Goal: Book appointment/travel/reservation

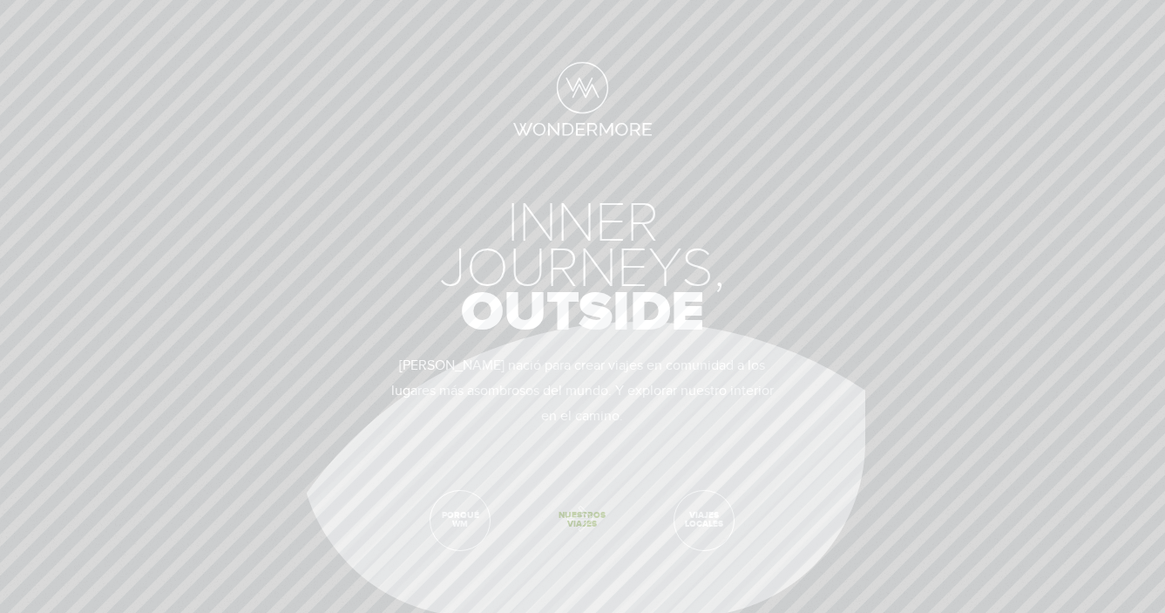
click at [572, 514] on span "Nuestros viajes" at bounding box center [581, 520] width 59 height 59
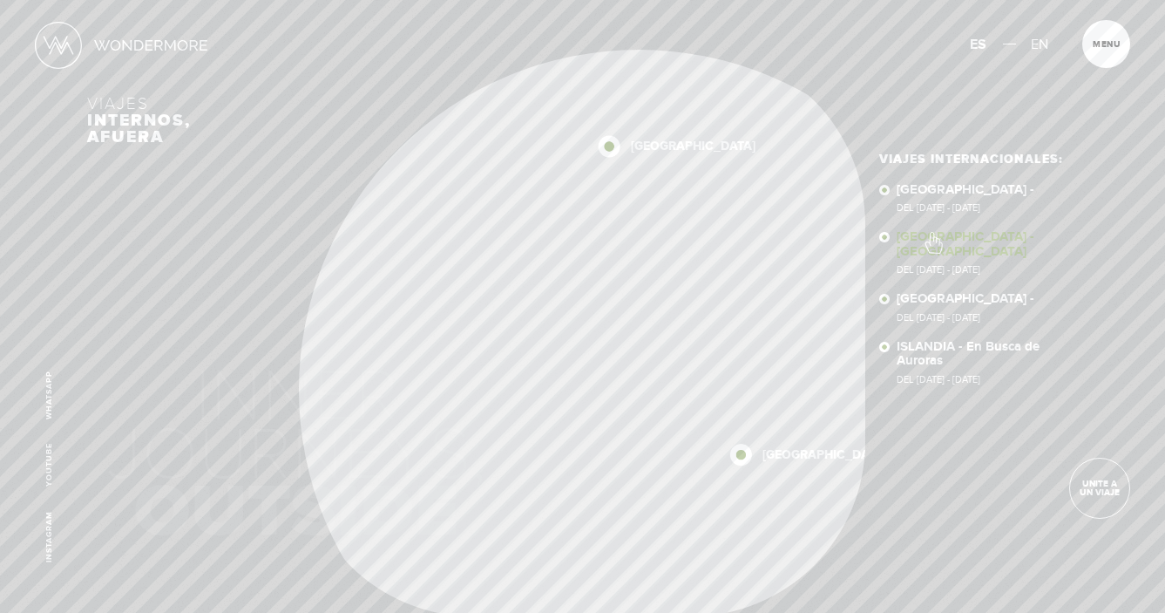
click at [932, 234] on link "NEPAL - NEPAL Del 11 - 23 NOV 2025" at bounding box center [987, 252] width 180 height 44
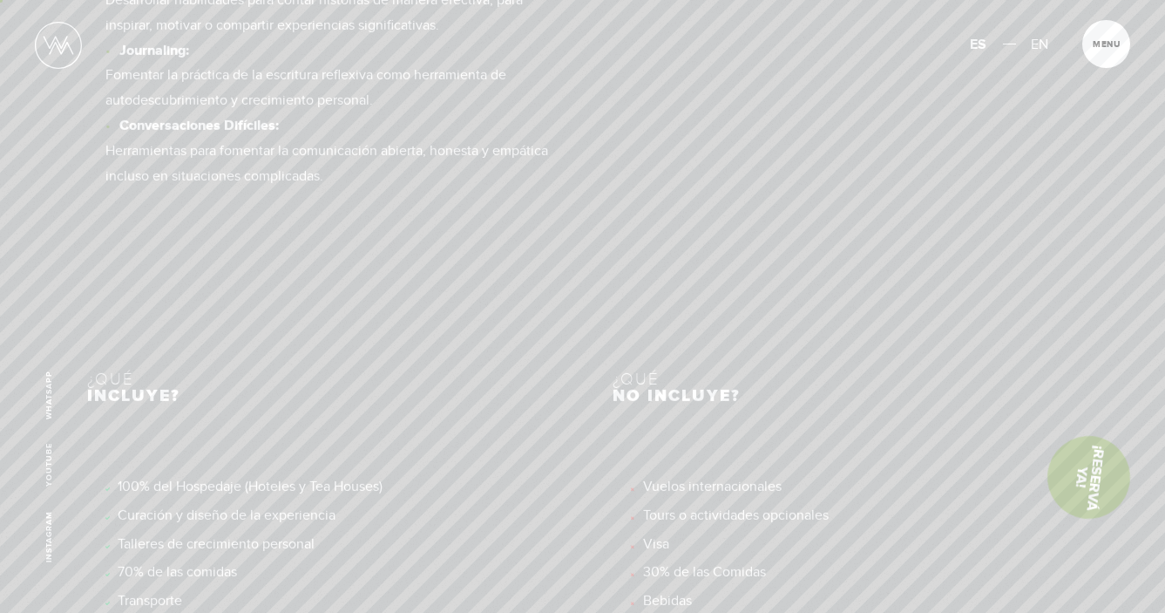
scroll to position [8445, 0]
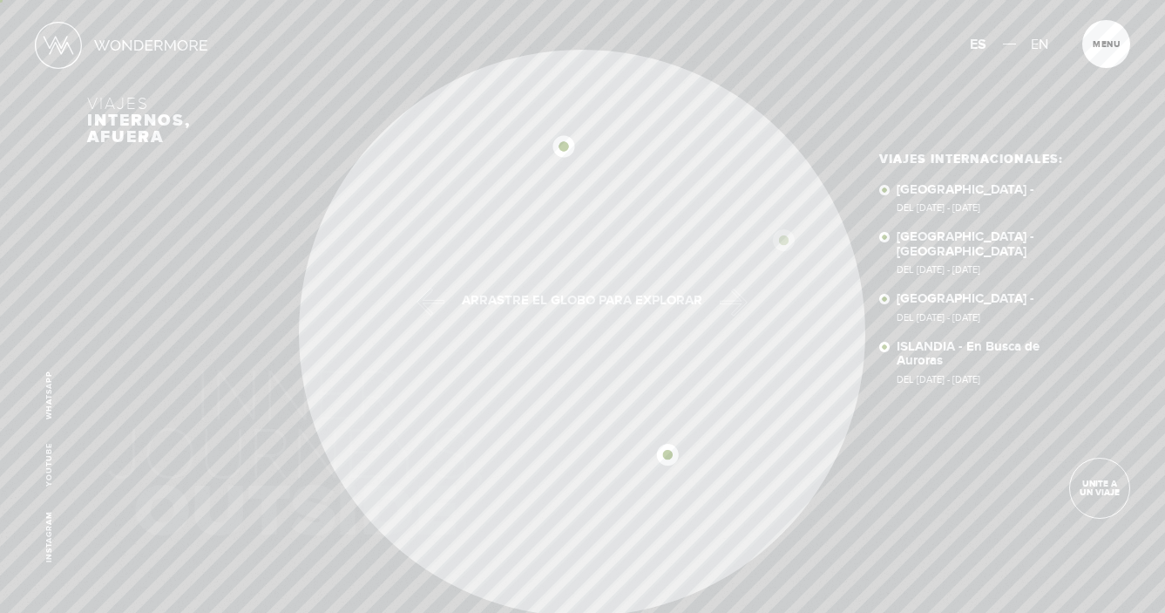
scroll to position [0, -8713]
